Goal: Task Accomplishment & Management: Manage account settings

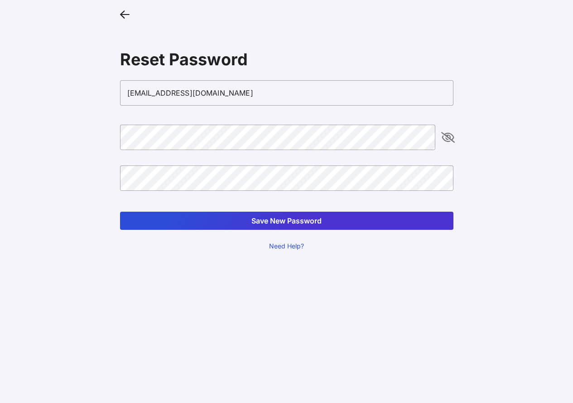
click at [298, 223] on button "Save New Password" at bounding box center [286, 221] width 333 height 18
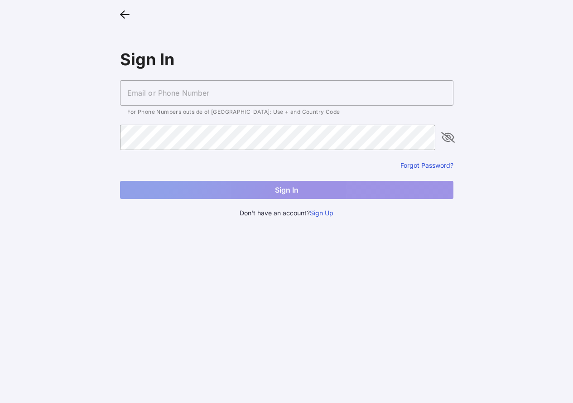
click at [151, 94] on input "text" at bounding box center [286, 92] width 333 height 25
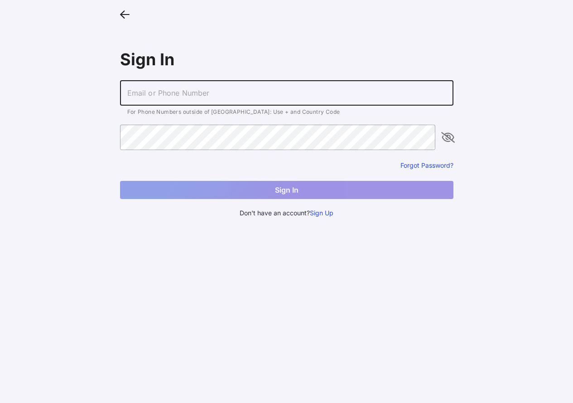
click at [154, 91] on input "text" at bounding box center [286, 92] width 333 height 25
type input "[EMAIL_ADDRESS][DOMAIN_NAME]"
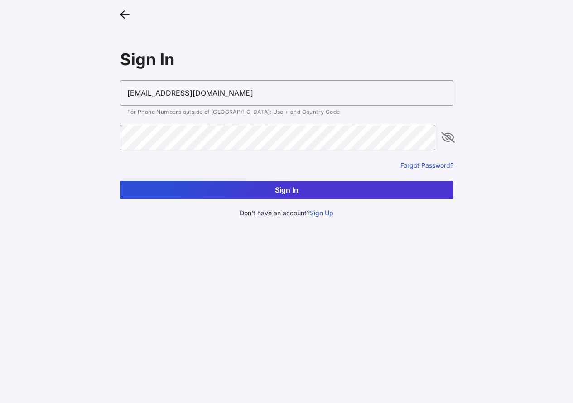
click at [272, 188] on button "Sign In" at bounding box center [286, 190] width 333 height 18
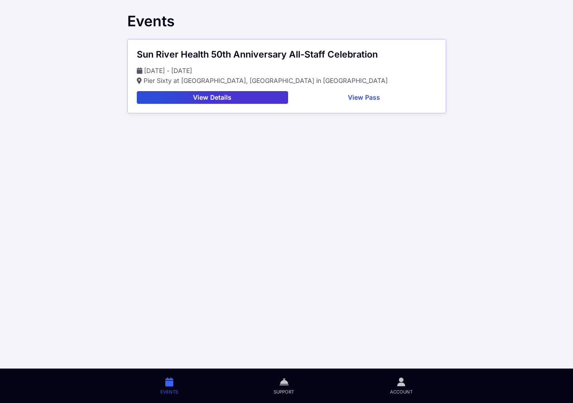
click at [364, 96] on button "View Pass" at bounding box center [364, 97] width 145 height 13
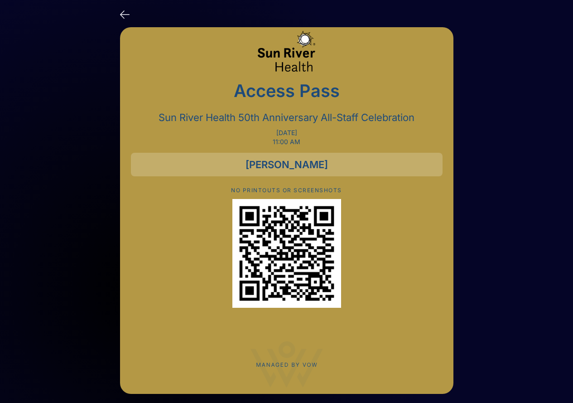
click at [126, 13] on icon at bounding box center [125, 13] width 10 height 13
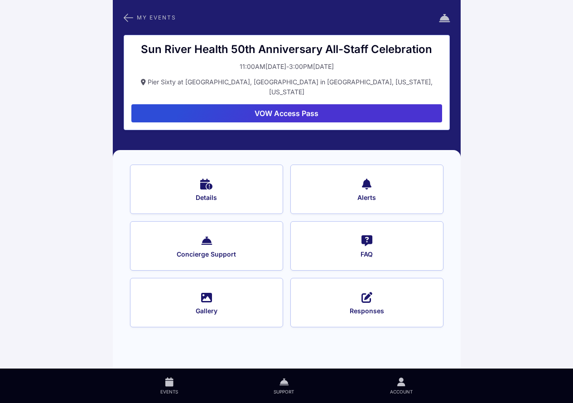
click at [217, 181] on button "Details" at bounding box center [206, 188] width 153 height 49
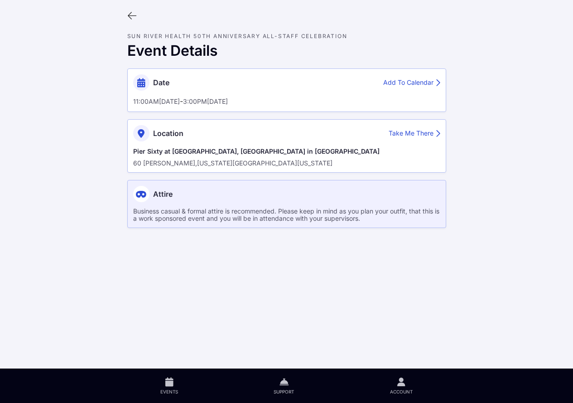
click at [422, 132] on div "Take Me There" at bounding box center [415, 134] width 52 height 10
click at [130, 17] on icon at bounding box center [132, 16] width 10 height 10
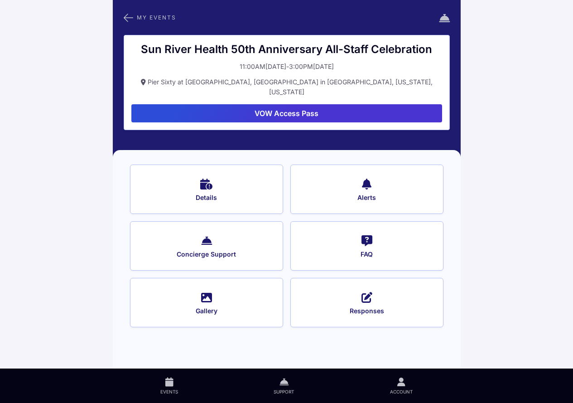
click at [125, 19] on icon at bounding box center [129, 18] width 10 height 12
